Goal: Task Accomplishment & Management: Manage account settings

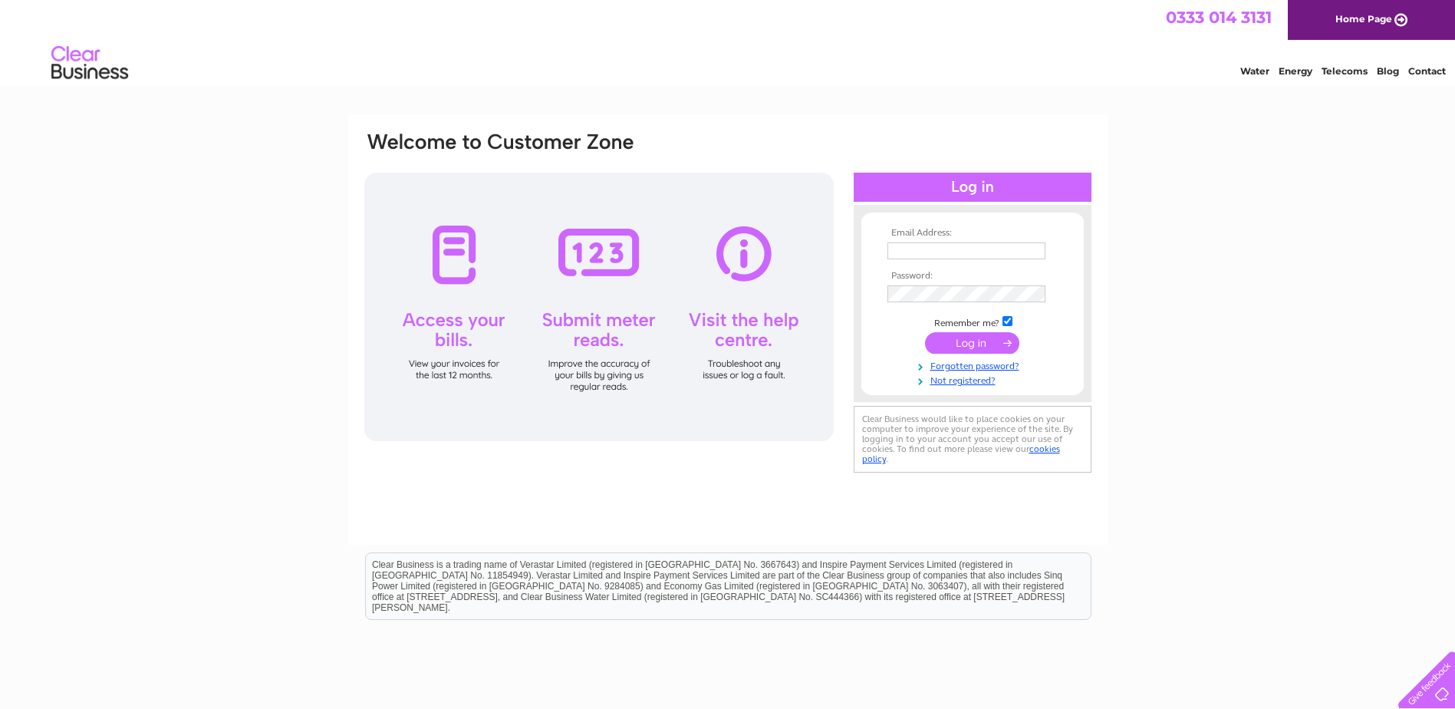
type input "jintzexpress@yahoo.co.uk"
click at [957, 338] on input "submit" at bounding box center [972, 342] width 94 height 21
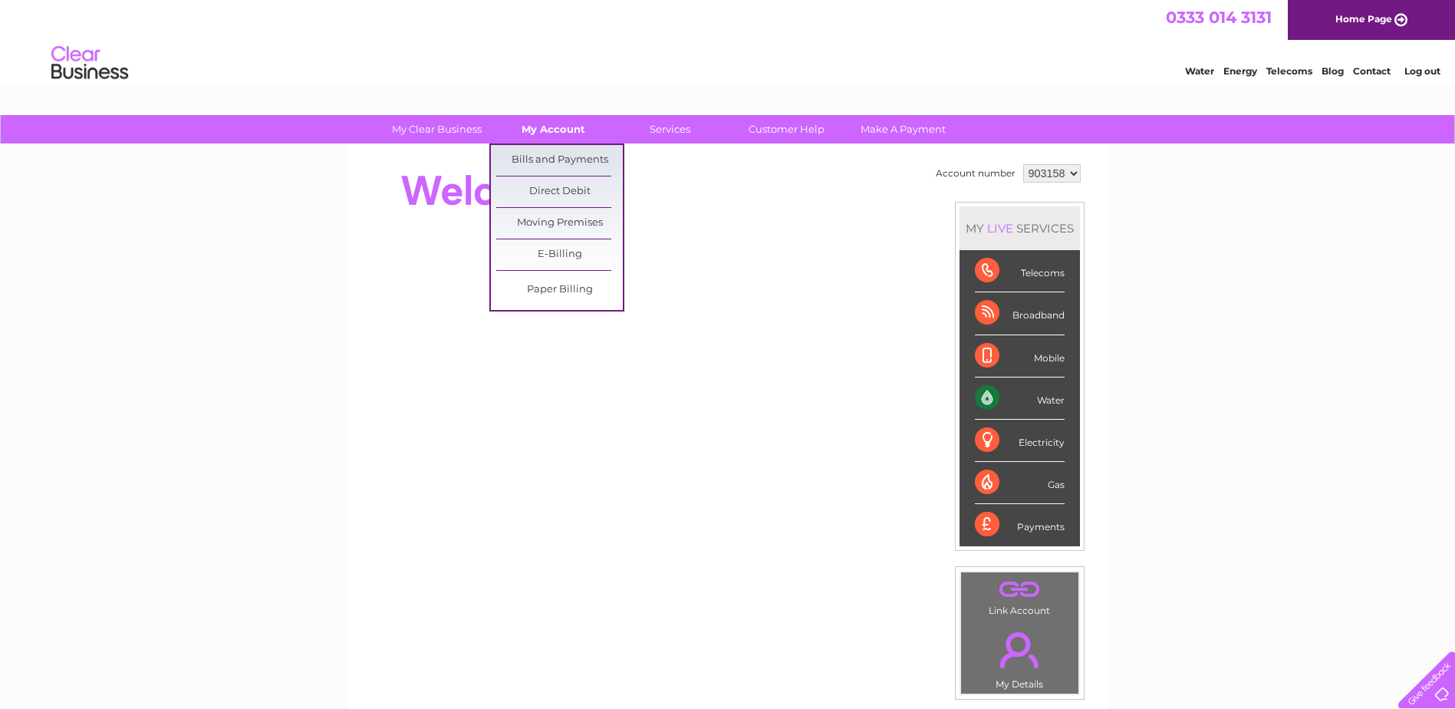
click at [559, 123] on link "My Account" at bounding box center [553, 129] width 127 height 28
click at [565, 183] on link "Direct Debit" at bounding box center [559, 191] width 127 height 31
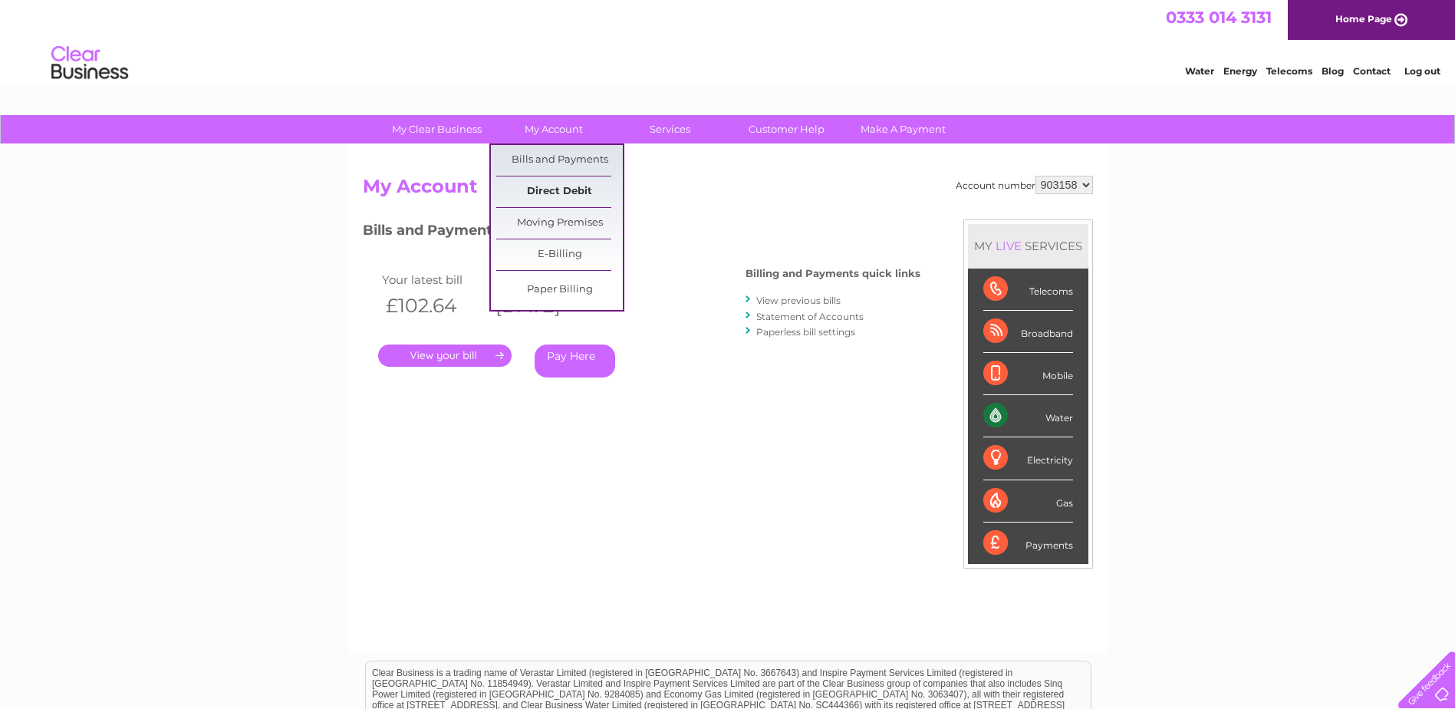
click at [571, 189] on link "Direct Debit" at bounding box center [559, 191] width 127 height 31
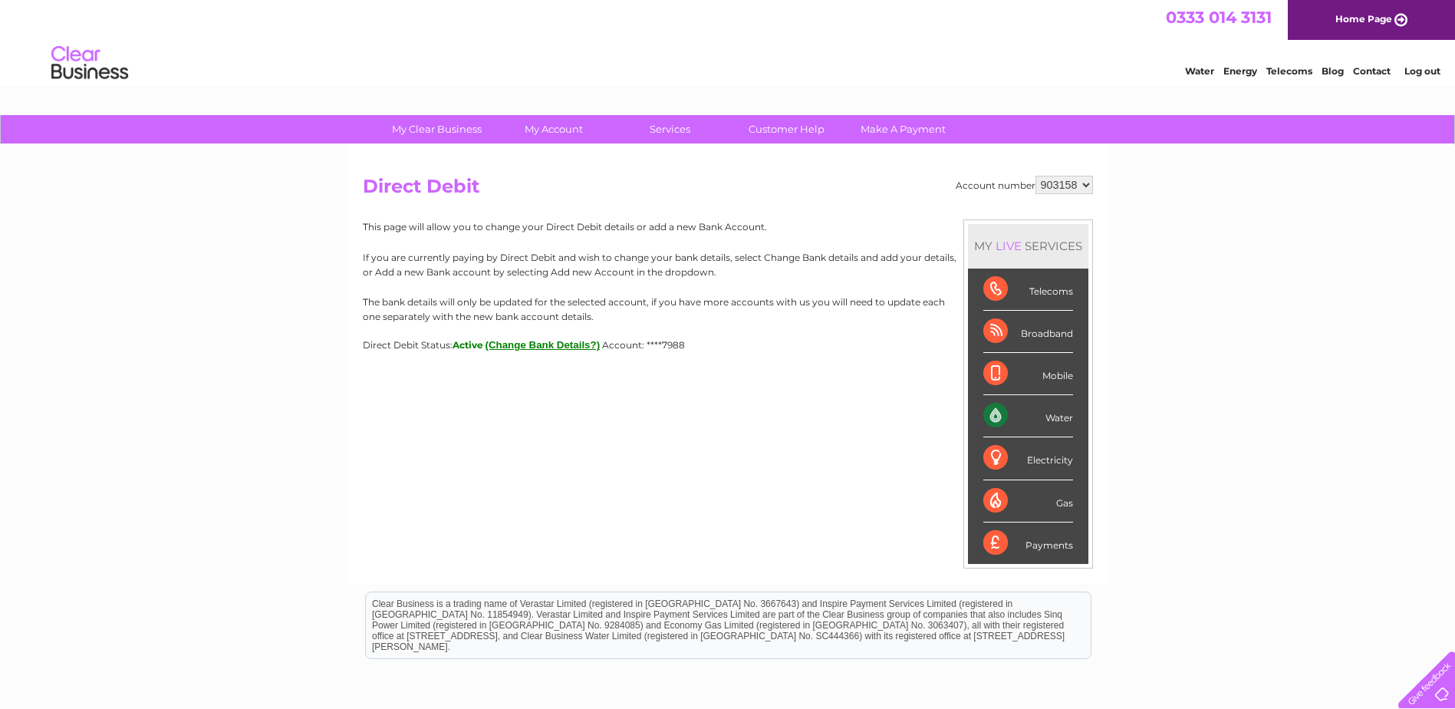
click at [567, 345] on button "(Change Bank Details?)" at bounding box center [543, 345] width 115 height 12
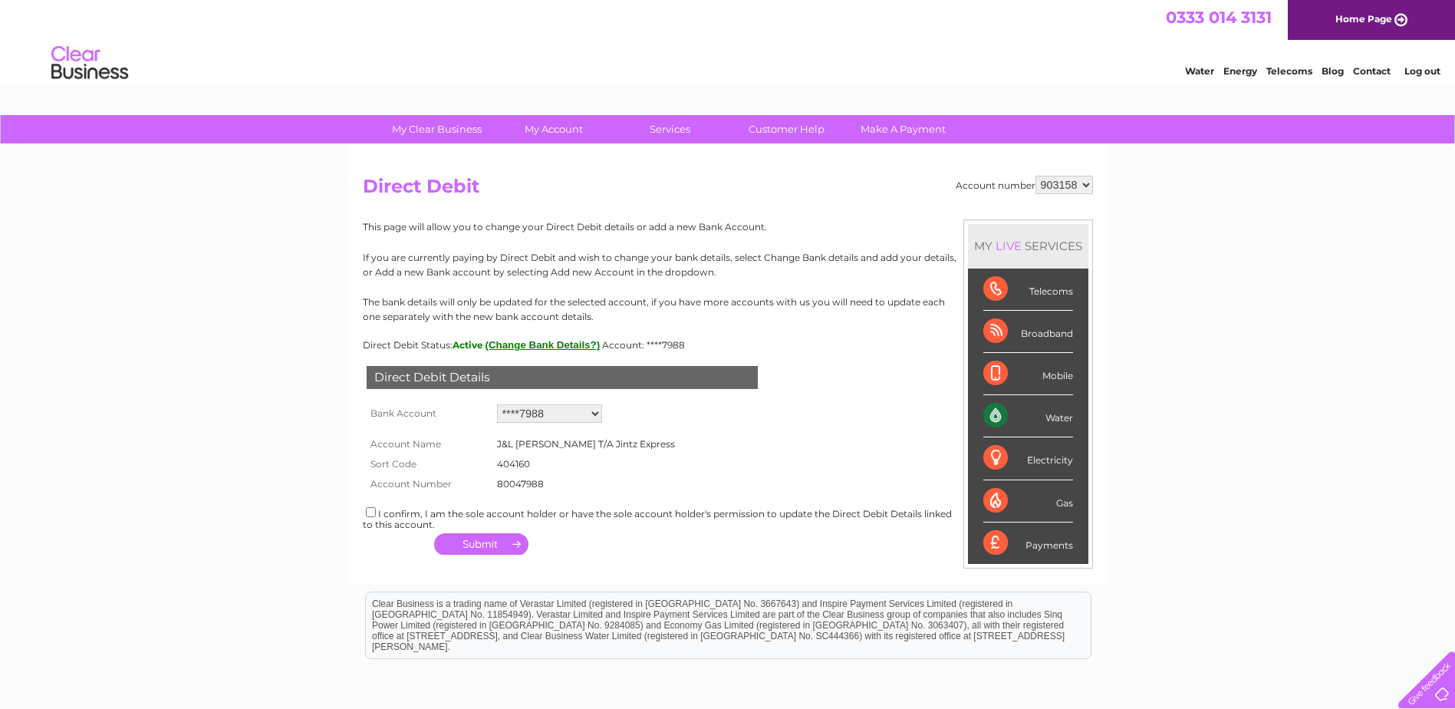
click at [584, 411] on select "Add new account ****7988 ****7988" at bounding box center [549, 413] width 105 height 18
select select "0"
click at [497, 404] on select "Add new account ****7988 ****7988" at bounding box center [549, 413] width 105 height 18
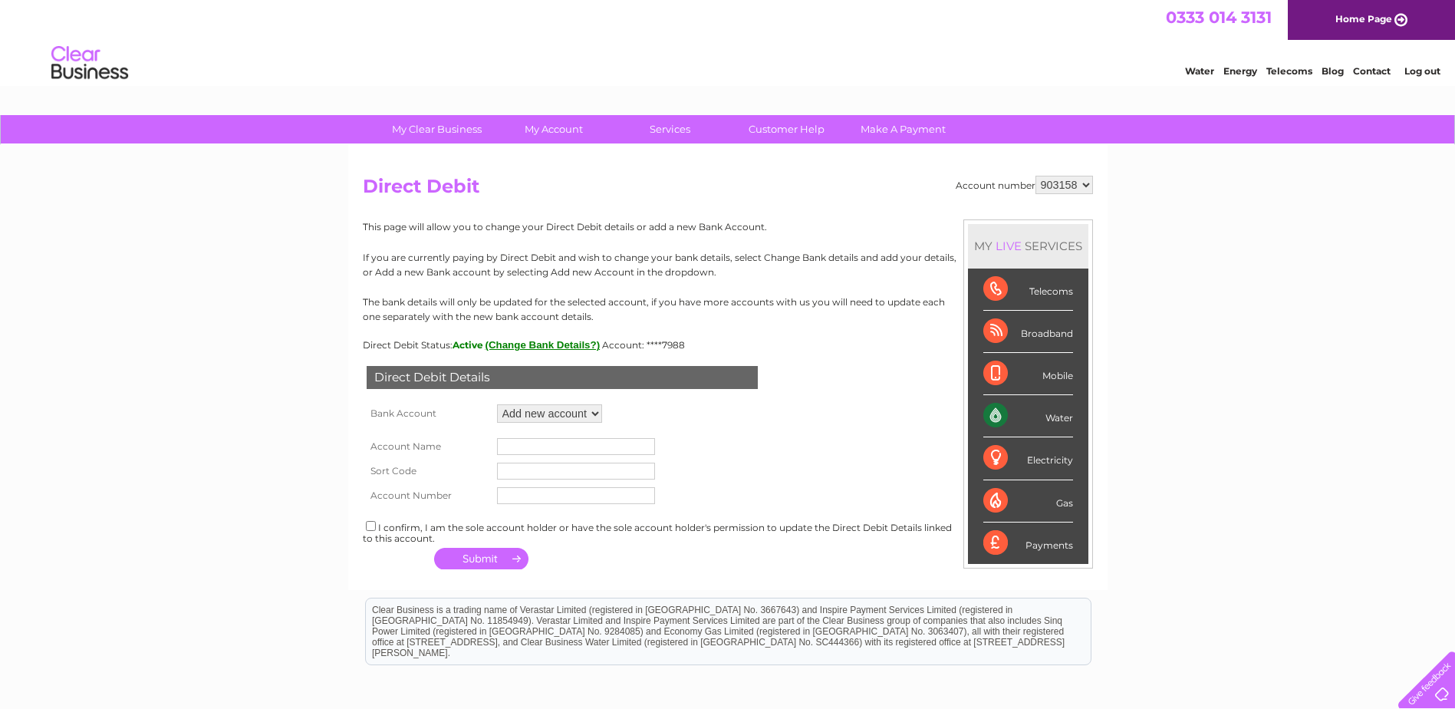
click at [576, 441] on input "text" at bounding box center [576, 446] width 158 height 17
type input "Jintz Express"
type input "404164"
type input "70072885"
click at [369, 525] on input "checkbox" at bounding box center [371, 526] width 10 height 10
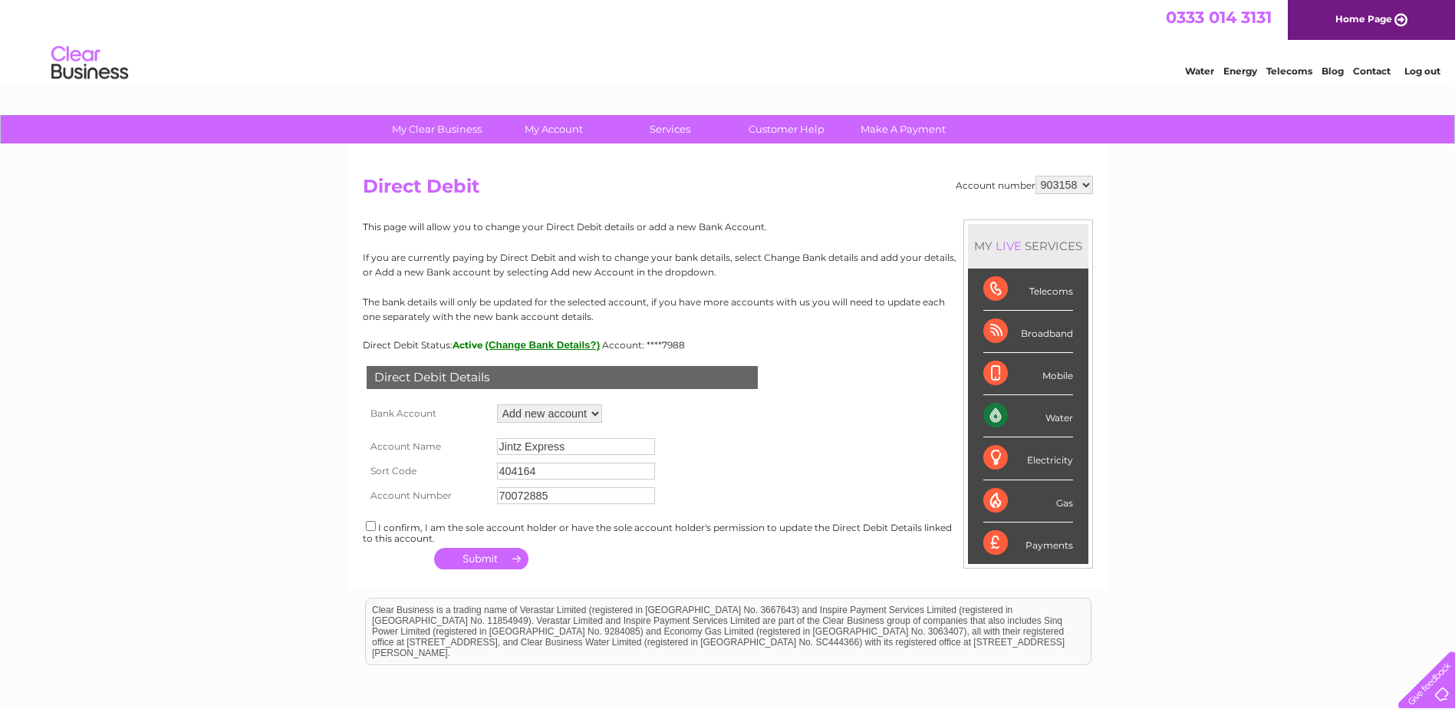
checkbox input "true"
click at [483, 555] on button "button" at bounding box center [481, 558] width 94 height 21
